Goal: Transaction & Acquisition: Purchase product/service

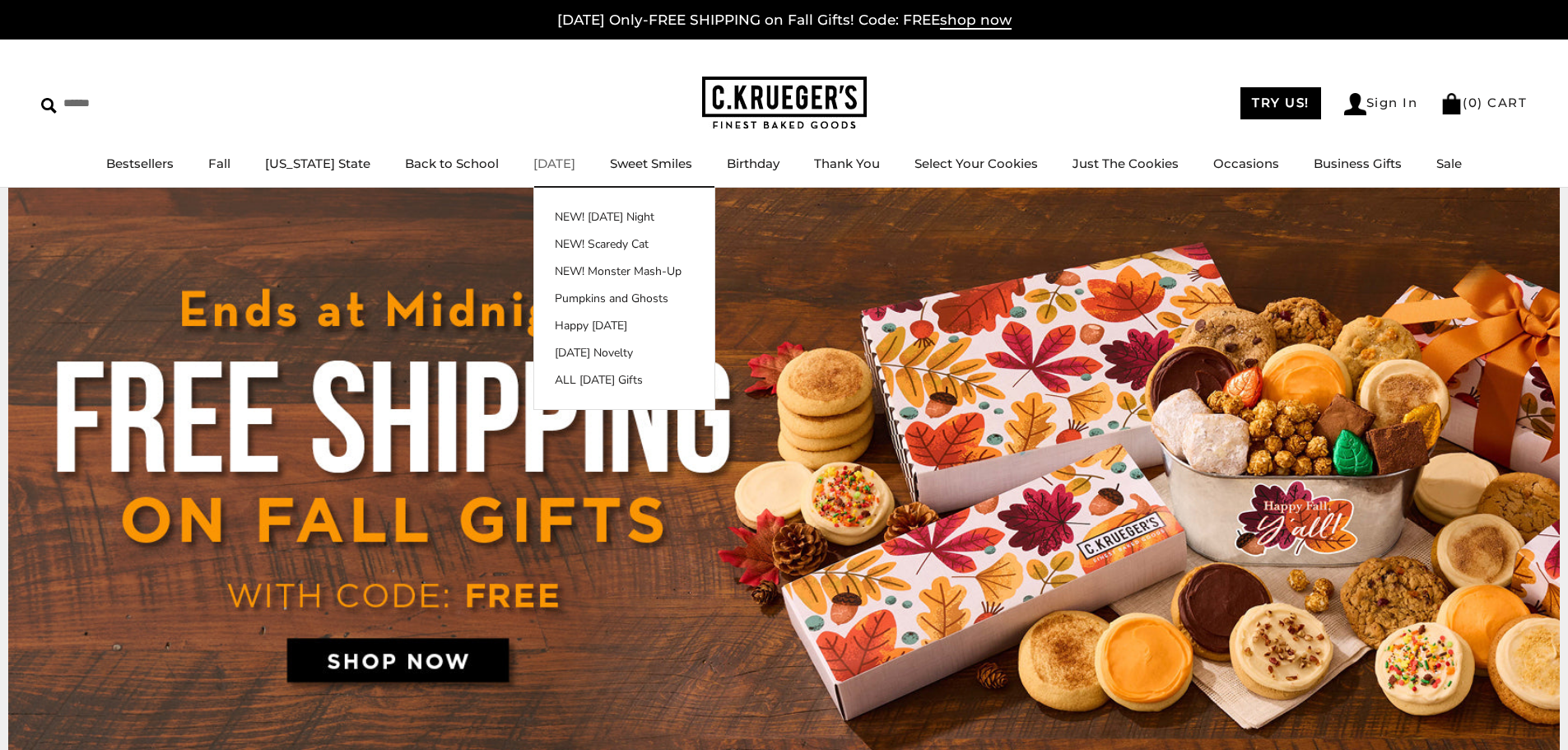
click at [550, 163] on link "[DATE]" at bounding box center [554, 163] width 42 height 16
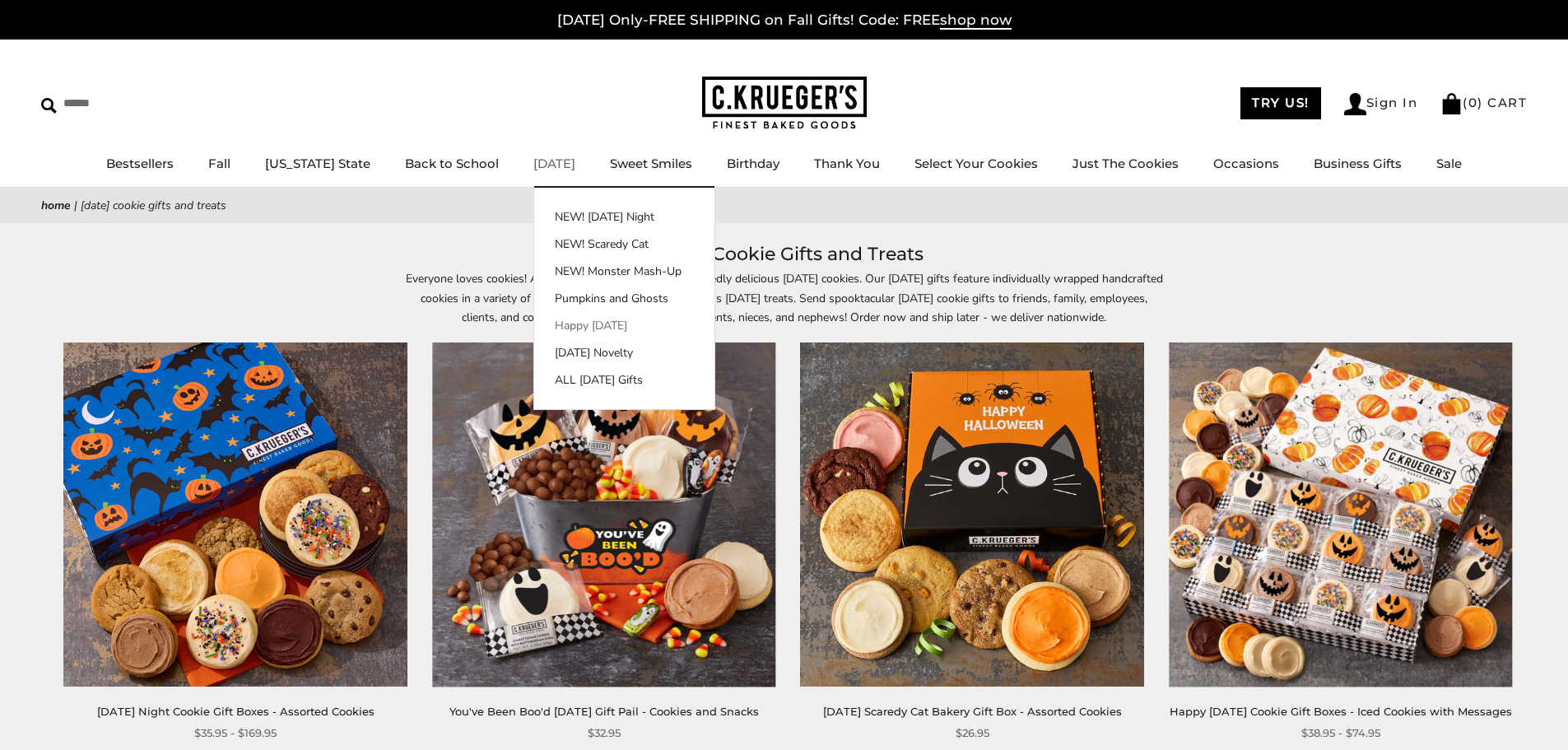
click at [560, 323] on link "Happy [DATE]" at bounding box center [625, 325] width 180 height 17
